Goal: Information Seeking & Learning: Find specific fact

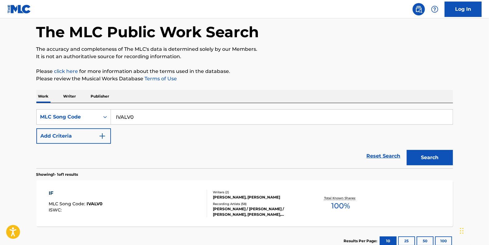
scroll to position [28, 0]
click at [104, 115] on icon "Search Form" at bounding box center [105, 117] width 6 height 6
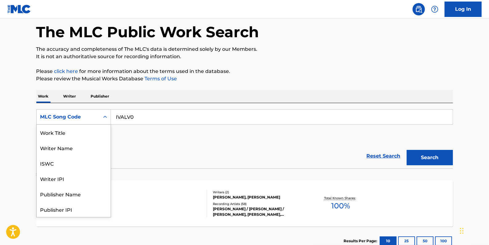
scroll to position [31, 0]
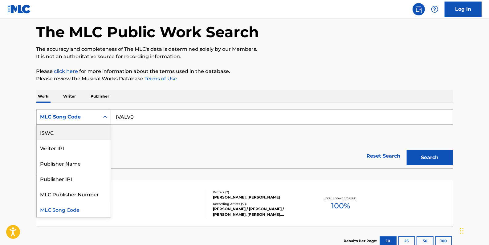
click at [76, 132] on div "ISWC" at bounding box center [74, 132] width 74 height 15
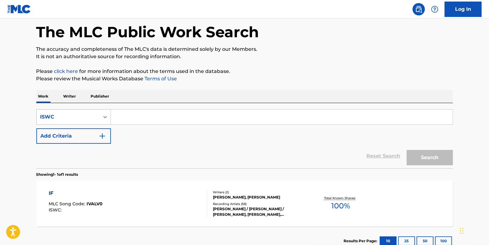
click at [107, 116] on icon "Search Form" at bounding box center [105, 117] width 6 height 6
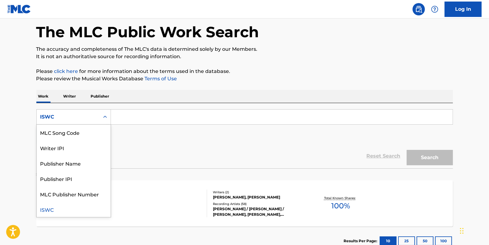
scroll to position [0, 0]
click at [92, 129] on div "Work Title" at bounding box center [74, 132] width 74 height 15
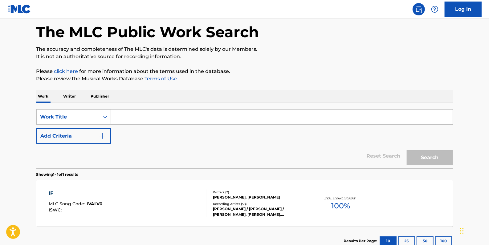
click at [131, 117] on input "Search Form" at bounding box center [282, 117] width 342 height 15
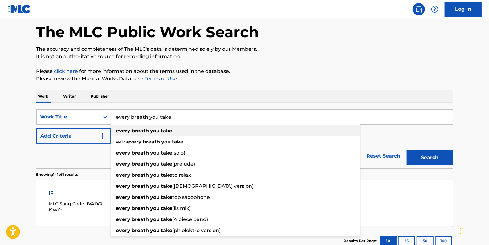
type input "every breath you take"
click at [141, 132] on strong "breath" at bounding box center [140, 131] width 17 height 6
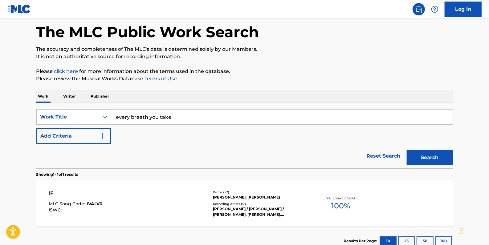
click at [77, 133] on button "Add Criteria" at bounding box center [73, 136] width 75 height 15
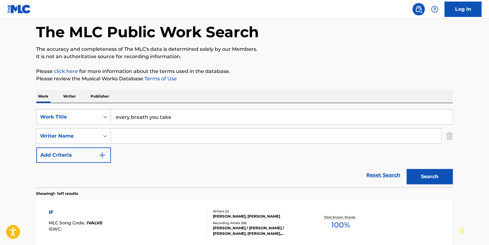
click at [133, 136] on input "Search Form" at bounding box center [276, 136] width 330 height 15
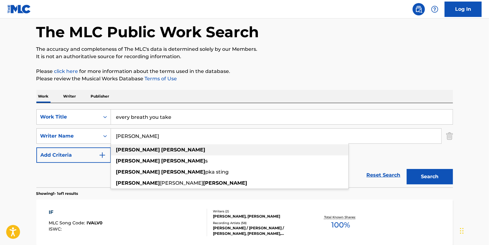
type input "[PERSON_NAME]"
drag, startPoint x: 165, startPoint y: 151, endPoint x: 169, endPoint y: 149, distance: 4.4
click at [165, 151] on div "[PERSON_NAME]" at bounding box center [230, 150] width 238 height 11
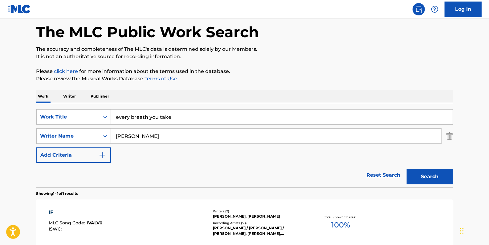
click at [438, 175] on button "Search" at bounding box center [430, 176] width 46 height 15
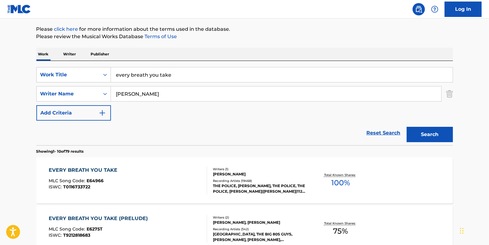
scroll to position [56, 0]
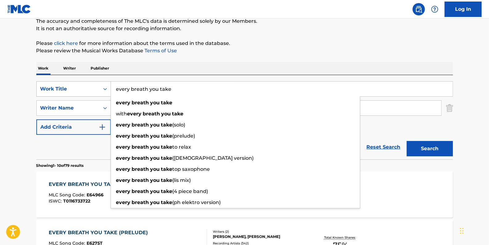
drag, startPoint x: 181, startPoint y: 89, endPoint x: 102, endPoint y: 86, distance: 78.6
click at [102, 86] on div "SearchWithCriteria7c3fed10-b246-473a-b59d-980c8803f1ae Work Title every breath …" at bounding box center [244, 88] width 417 height 15
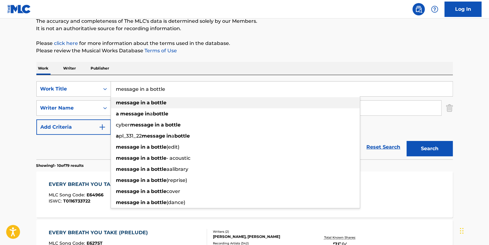
type input "message in a bottle"
click at [137, 101] on strong "message" at bounding box center [127, 103] width 23 height 6
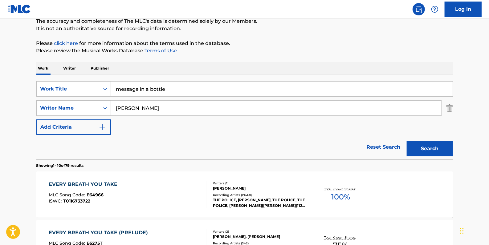
click at [425, 150] on button "Search" at bounding box center [430, 148] width 46 height 15
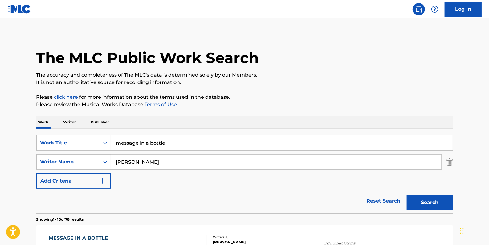
scroll to position [0, 0]
